Goal: Find specific page/section: Find specific page/section

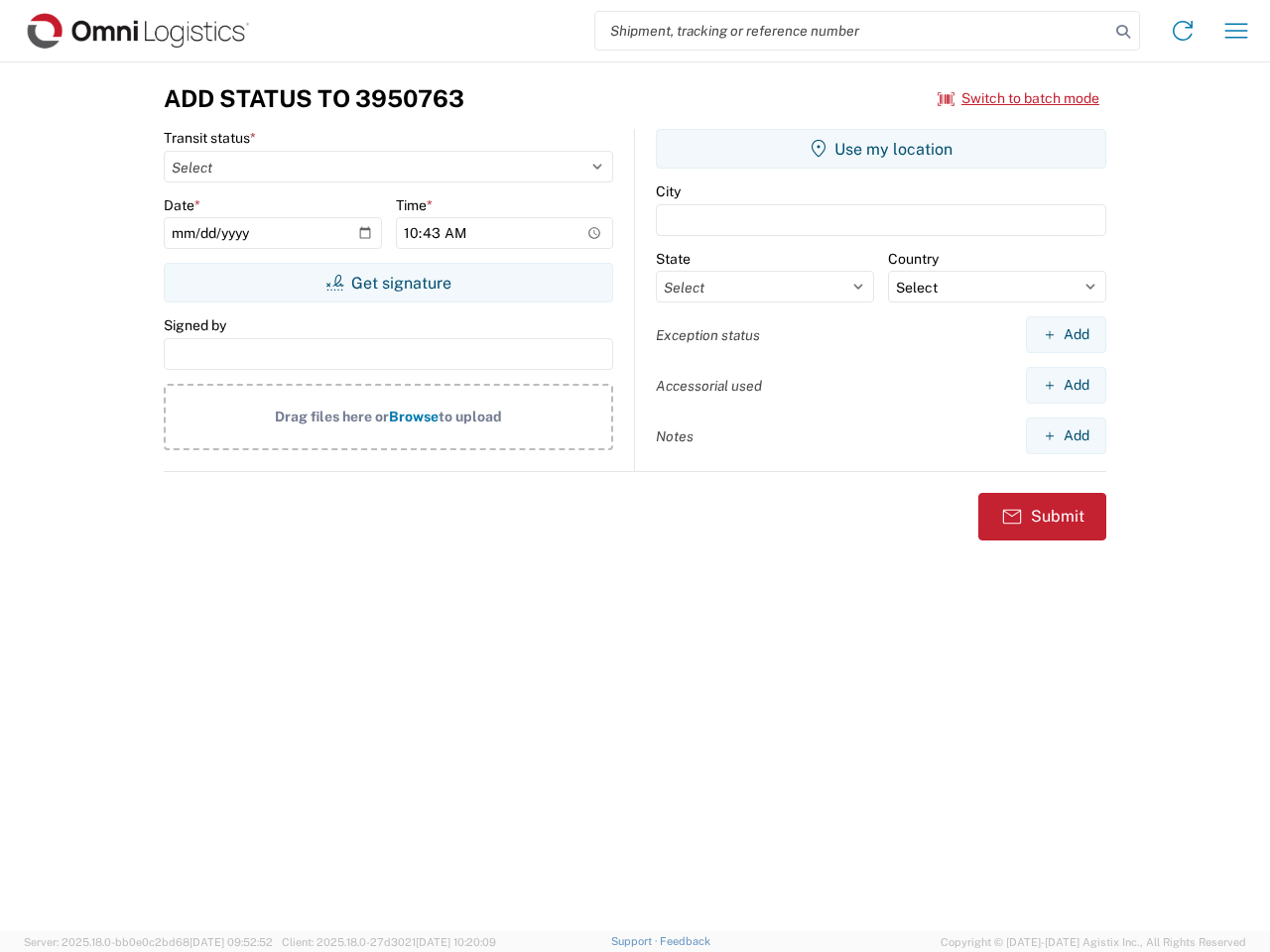
click at [853, 31] on input "search" at bounding box center [852, 31] width 514 height 38
click at [1123, 32] on icon at bounding box center [1123, 32] width 28 height 28
click at [1183, 31] on icon at bounding box center [1183, 31] width 32 height 32
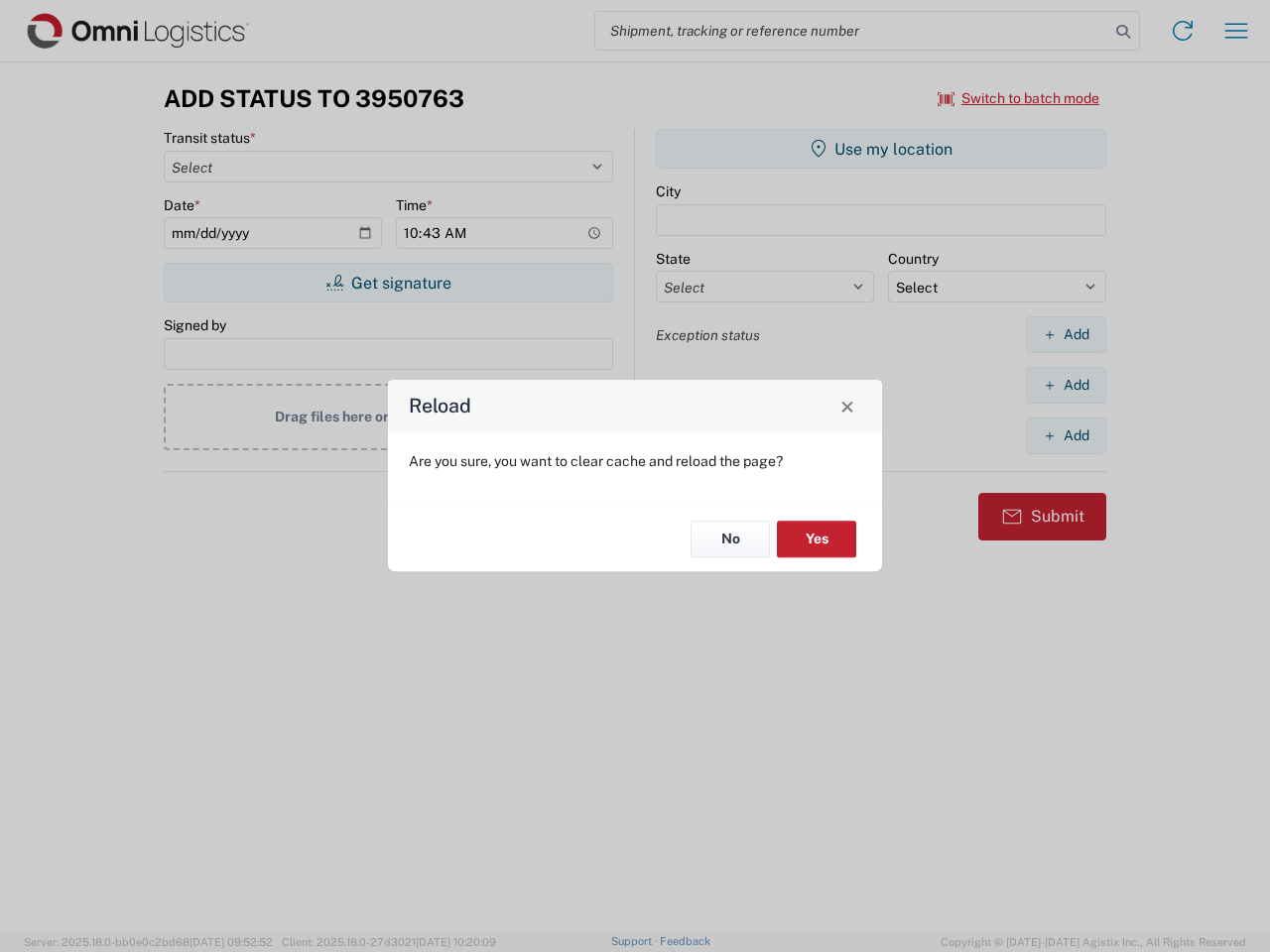
click at [1019, 98] on div "Reload Are you sure, you want to clear cache and reload the page? No Yes" at bounding box center [635, 476] width 1270 height 952
click at [388, 282] on div "Reload Are you sure, you want to clear cache and reload the page? No Yes" at bounding box center [635, 476] width 1270 height 952
click at [882, 149] on div "Reload Are you sure, you want to clear cache and reload the page? No Yes" at bounding box center [635, 476] width 1270 height 952
click at [1065, 334] on div "Reload Are you sure, you want to clear cache and reload the page? No Yes" at bounding box center [635, 476] width 1270 height 952
click at [1065, 385] on div "Reload Are you sure, you want to clear cache and reload the page? No Yes" at bounding box center [635, 476] width 1270 height 952
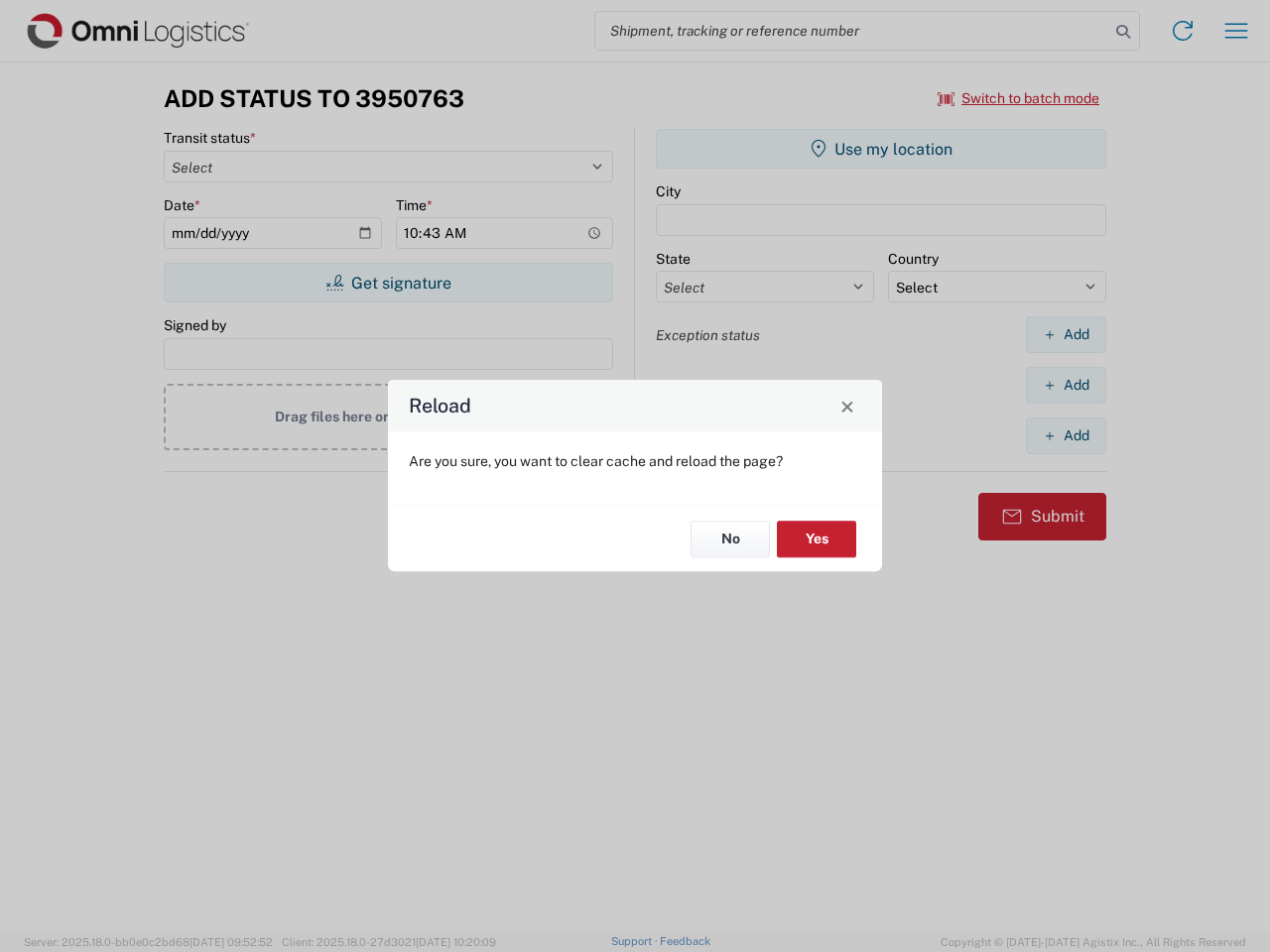
click at [1065, 435] on div "Reload Are you sure, you want to clear cache and reload the page? No Yes" at bounding box center [635, 476] width 1270 height 952
